Goal: Check status: Verify the current state of an ongoing process or item

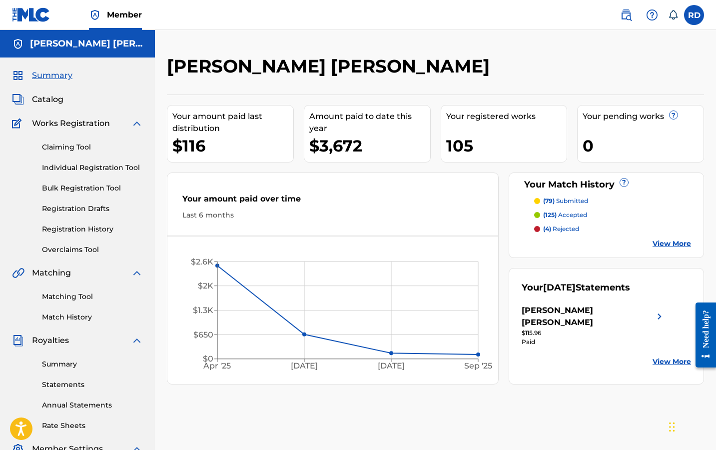
click at [51, 101] on span "Catalog" at bounding box center [47, 99] width 31 height 12
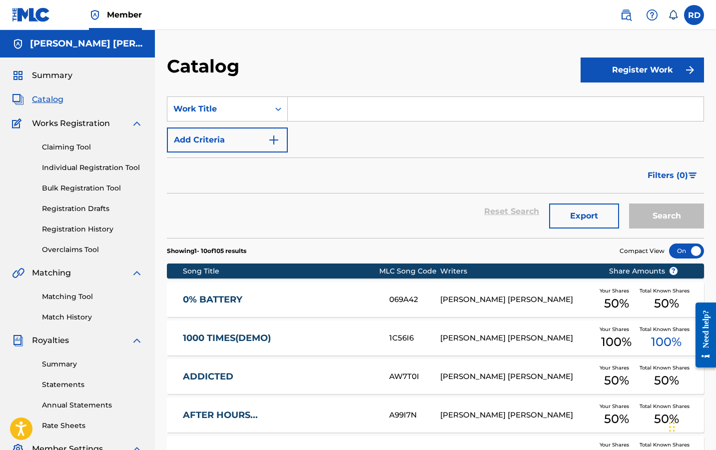
click at [69, 224] on link "Registration History" at bounding box center [92, 229] width 101 height 10
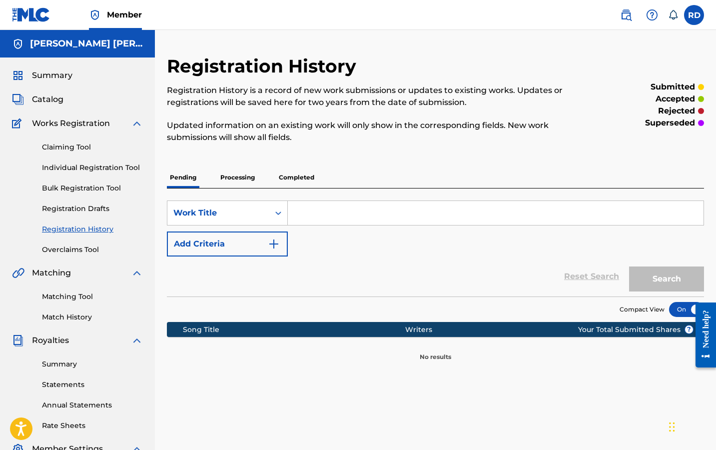
click at [244, 179] on p "Processing" at bounding box center [237, 177] width 40 height 21
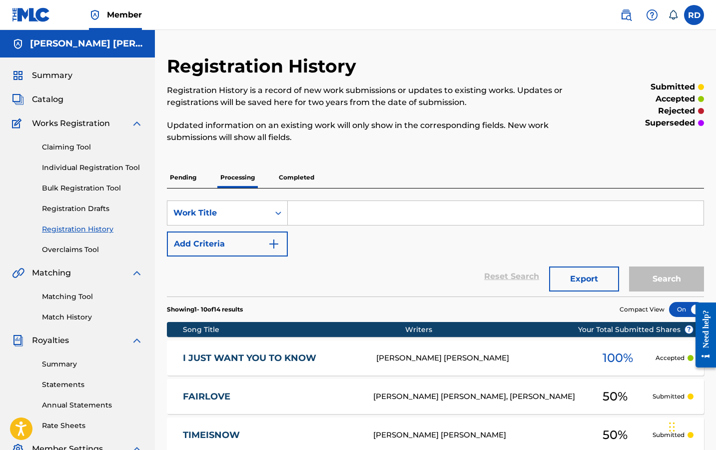
click at [309, 173] on p "Completed" at bounding box center [296, 177] width 41 height 21
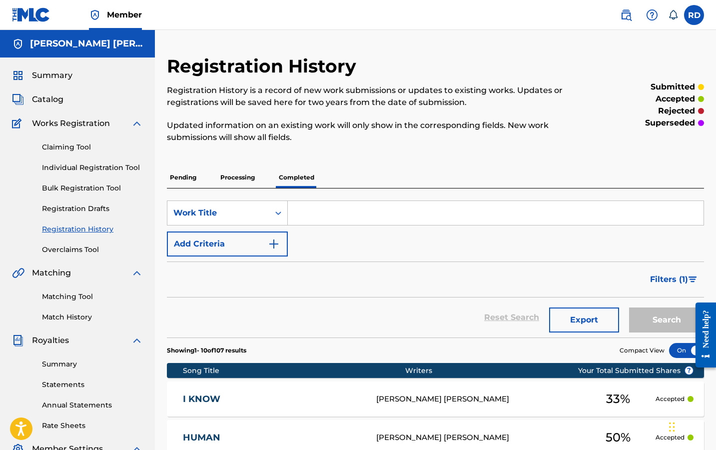
click at [243, 180] on p "Processing" at bounding box center [237, 177] width 40 height 21
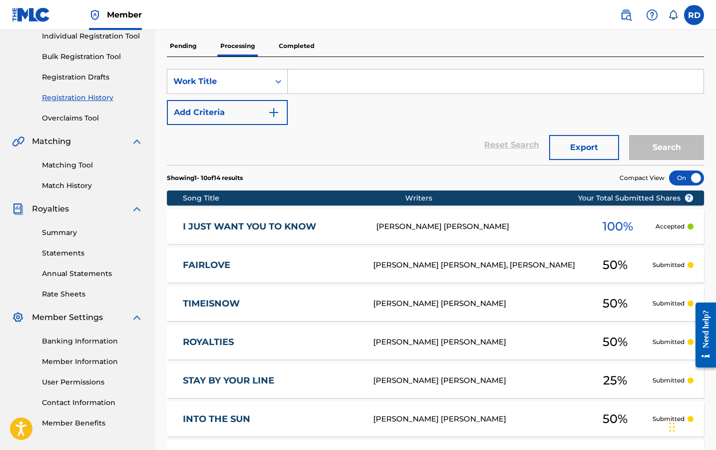
scroll to position [266, 0]
